Goal: Task Accomplishment & Management: Book appointment/travel/reservation

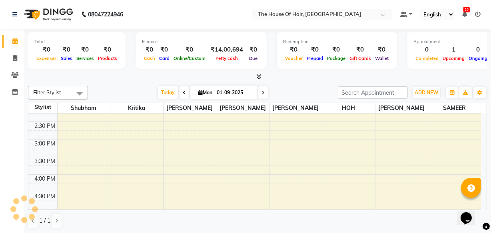
scroll to position [219, 0]
click at [81, 204] on div "8:00 AM 8:30 AM 9:00 AM 9:30 AM 10:00 AM 10:30 AM 11:00 AM 11:30 AM 12:00 PM 12…" at bounding box center [254, 140] width 452 height 492
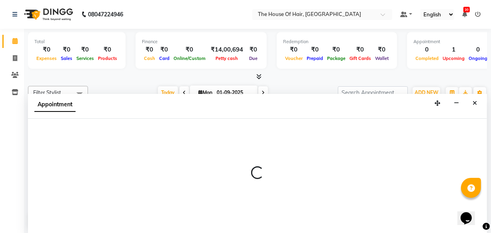
select select "42824"
select select "tentative"
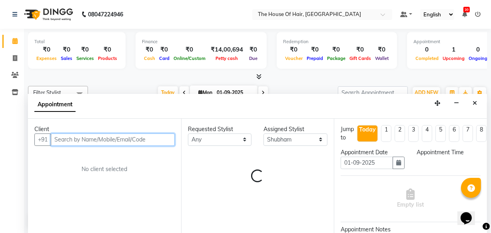
select select "1005"
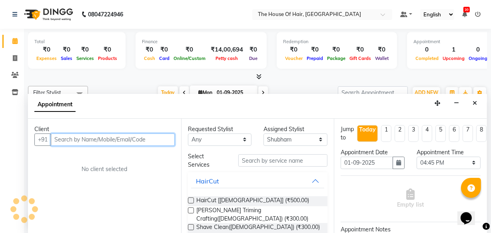
scroll to position [0, 0]
click at [68, 139] on input "text" at bounding box center [113, 139] width 124 height 12
click at [67, 144] on input "text" at bounding box center [113, 139] width 124 height 12
click at [64, 142] on input "text" at bounding box center [113, 139] width 124 height 12
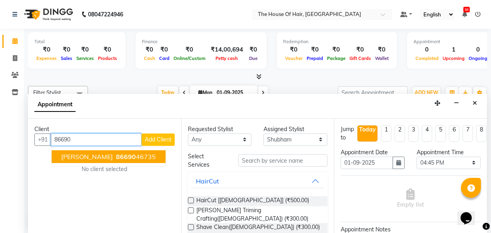
click at [101, 155] on span "[PERSON_NAME]" at bounding box center [87, 157] width 52 height 8
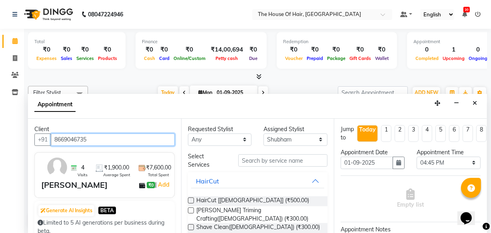
type input "8669046735"
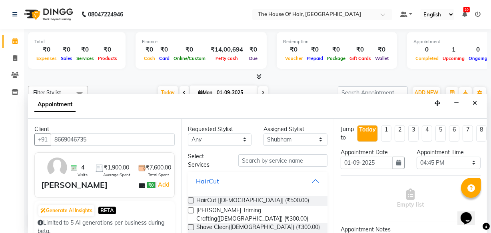
click at [228, 178] on button "HairCut" at bounding box center [257, 181] width 133 height 14
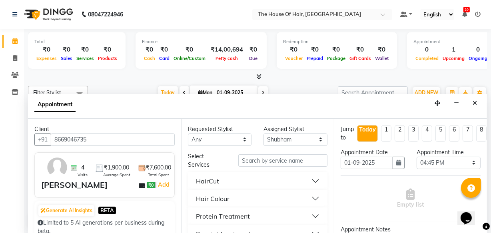
click at [227, 181] on button "HairCut" at bounding box center [257, 181] width 133 height 14
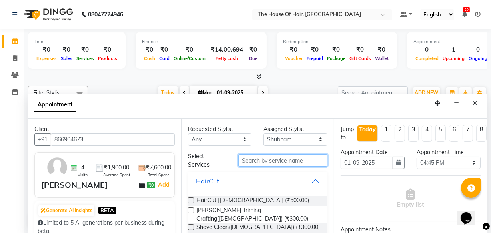
click at [257, 160] on input "text" at bounding box center [282, 160] width 89 height 12
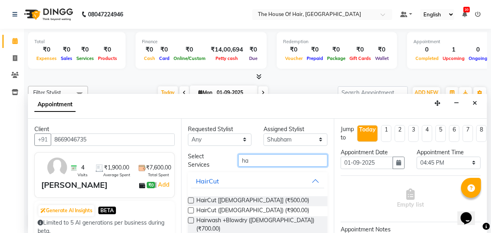
type input "h"
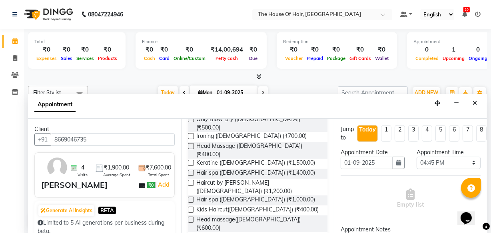
scroll to position [188, 0]
click at [190, 180] on label at bounding box center [191, 183] width 6 height 6
click at [190, 181] on input "checkbox" at bounding box center [190, 183] width 5 height 5
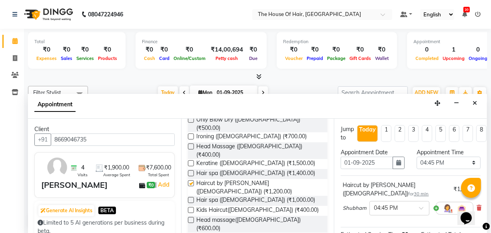
checkbox input "false"
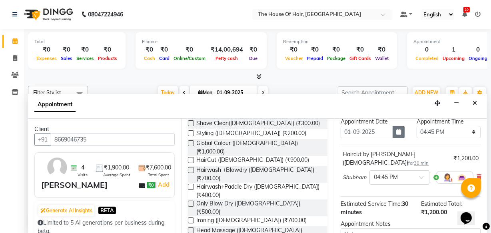
scroll to position [116, 0]
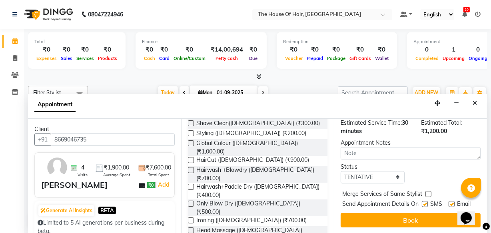
click at [427, 191] on label at bounding box center [428, 194] width 6 height 6
click at [427, 192] on input "checkbox" at bounding box center [427, 194] width 5 height 5
checkbox input "true"
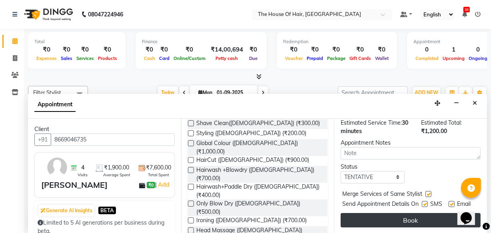
click at [425, 213] on button "Book" at bounding box center [411, 220] width 140 height 14
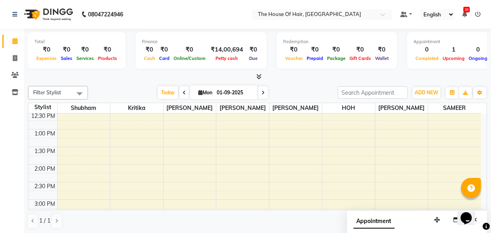
scroll to position [160, 0]
